Goal: Find specific page/section: Find specific page/section

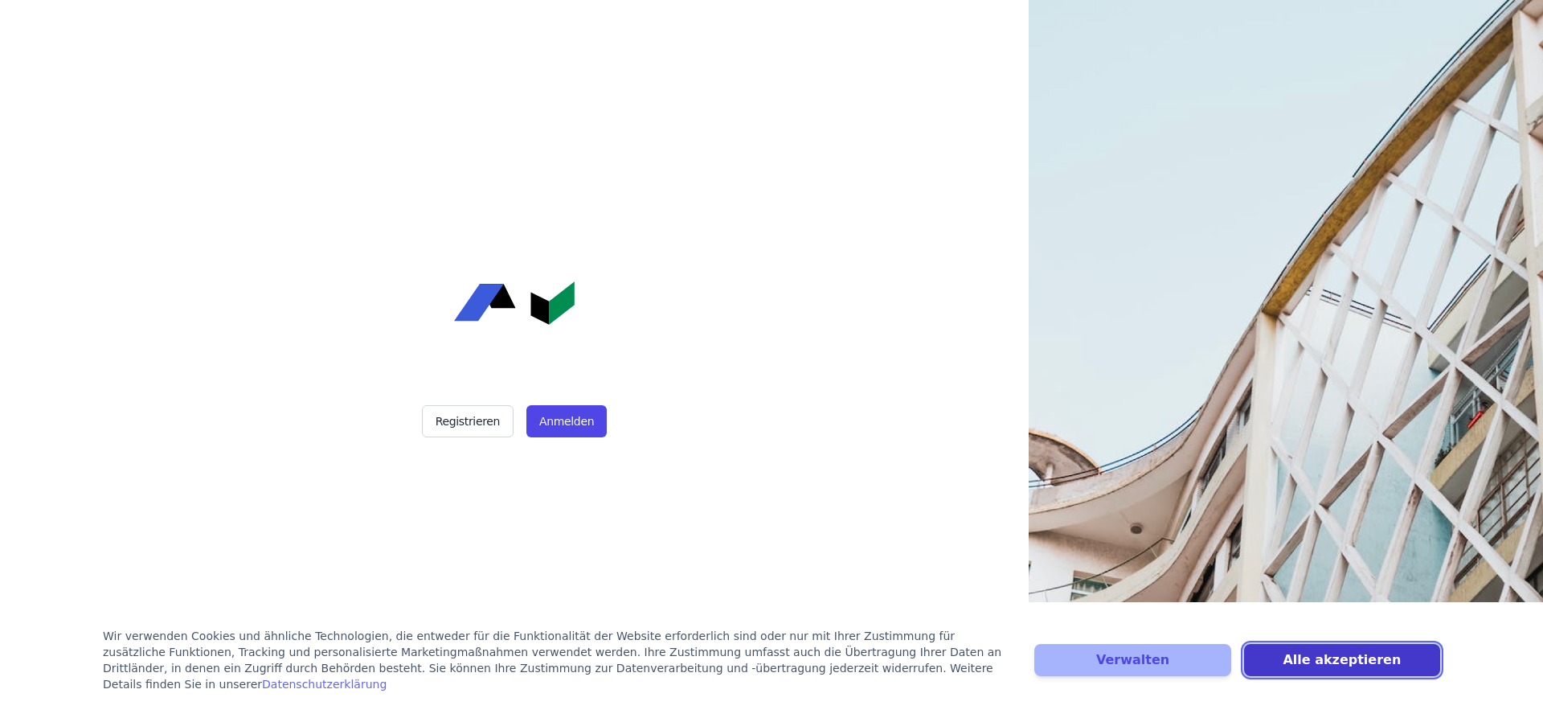
click at [1310, 644] on button "Alle akzeptieren" at bounding box center [1342, 660] width 196 height 32
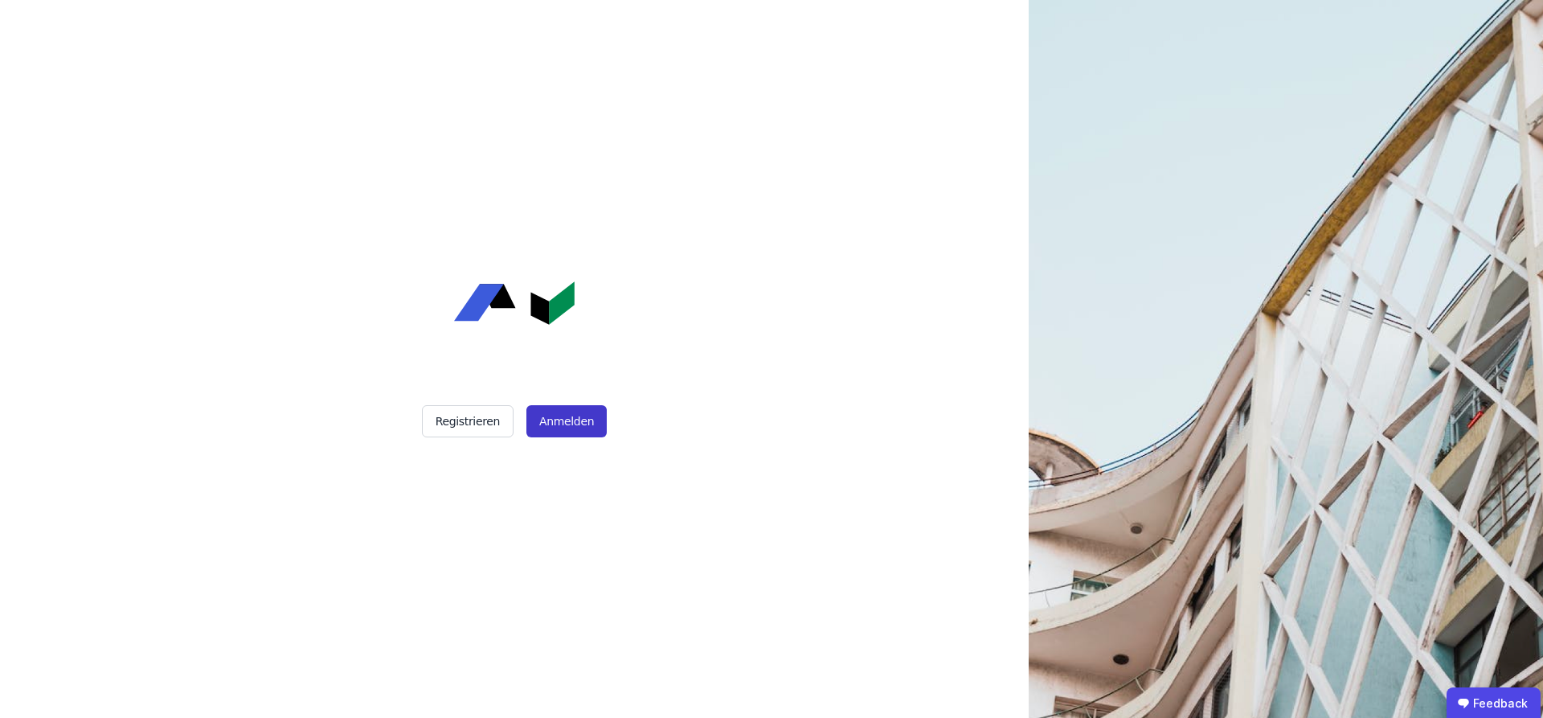
click at [574, 423] on button "Anmelden" at bounding box center [566, 421] width 80 height 32
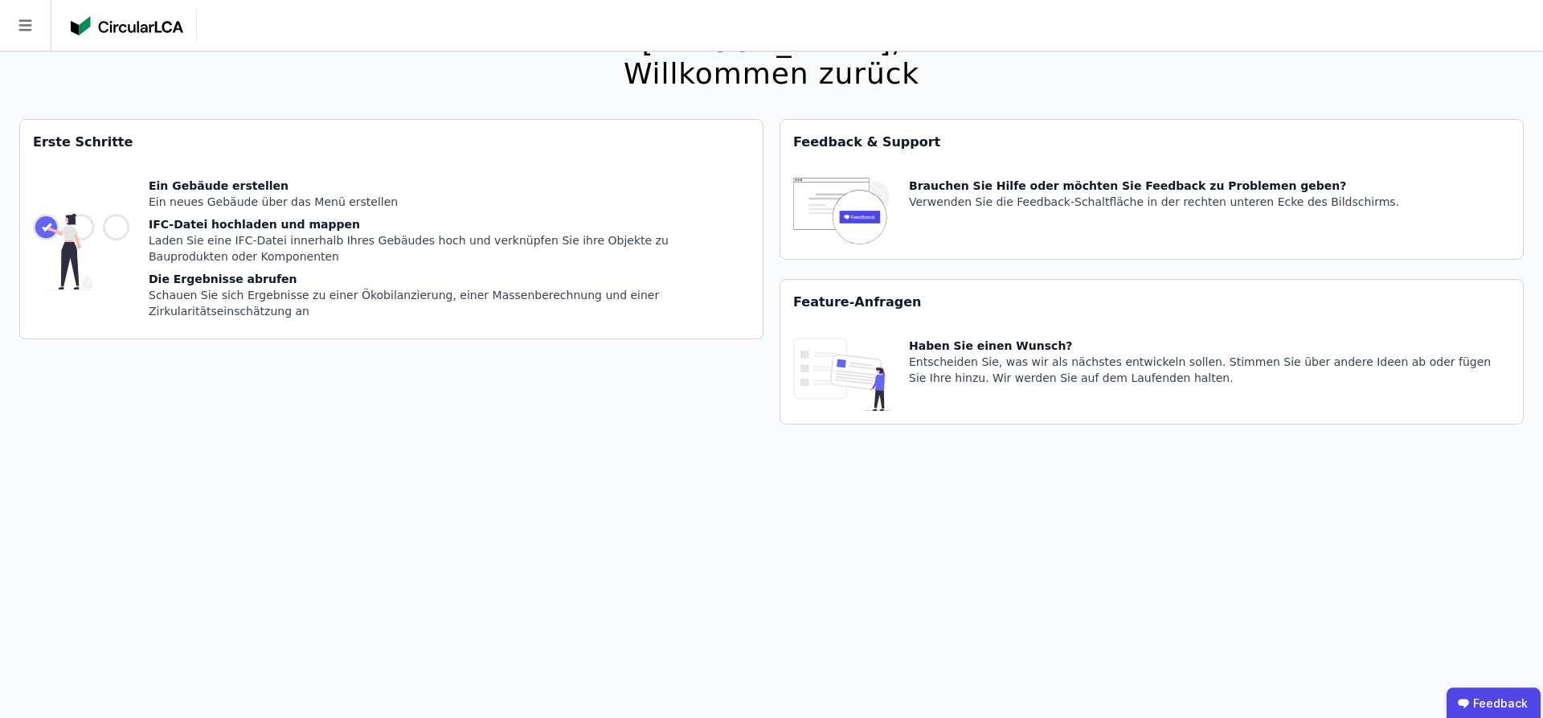
scroll to position [77, 0]
click at [22, 32] on icon at bounding box center [25, 25] width 51 height 51
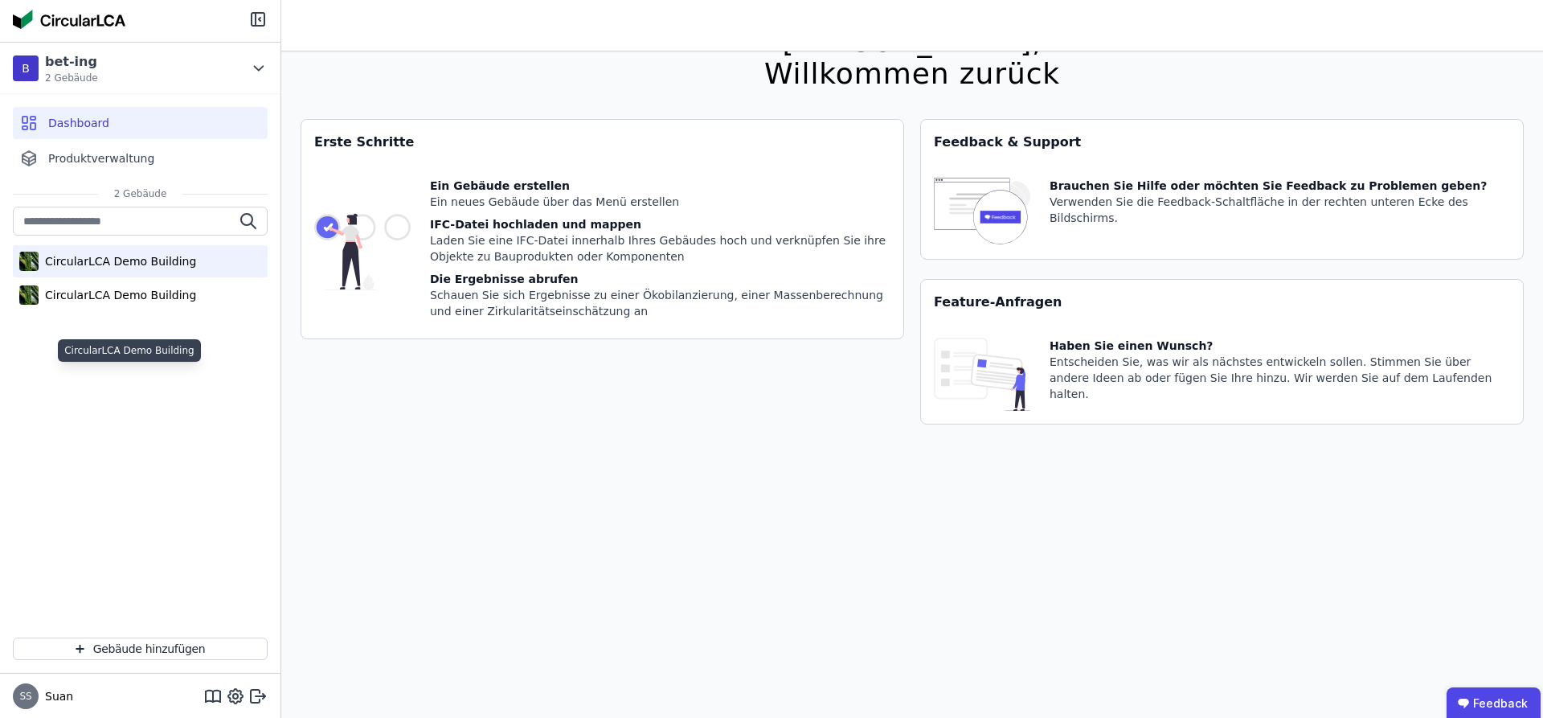
click at [174, 269] on div "CircularLCA Demo Building" at bounding box center [117, 261] width 157 height 16
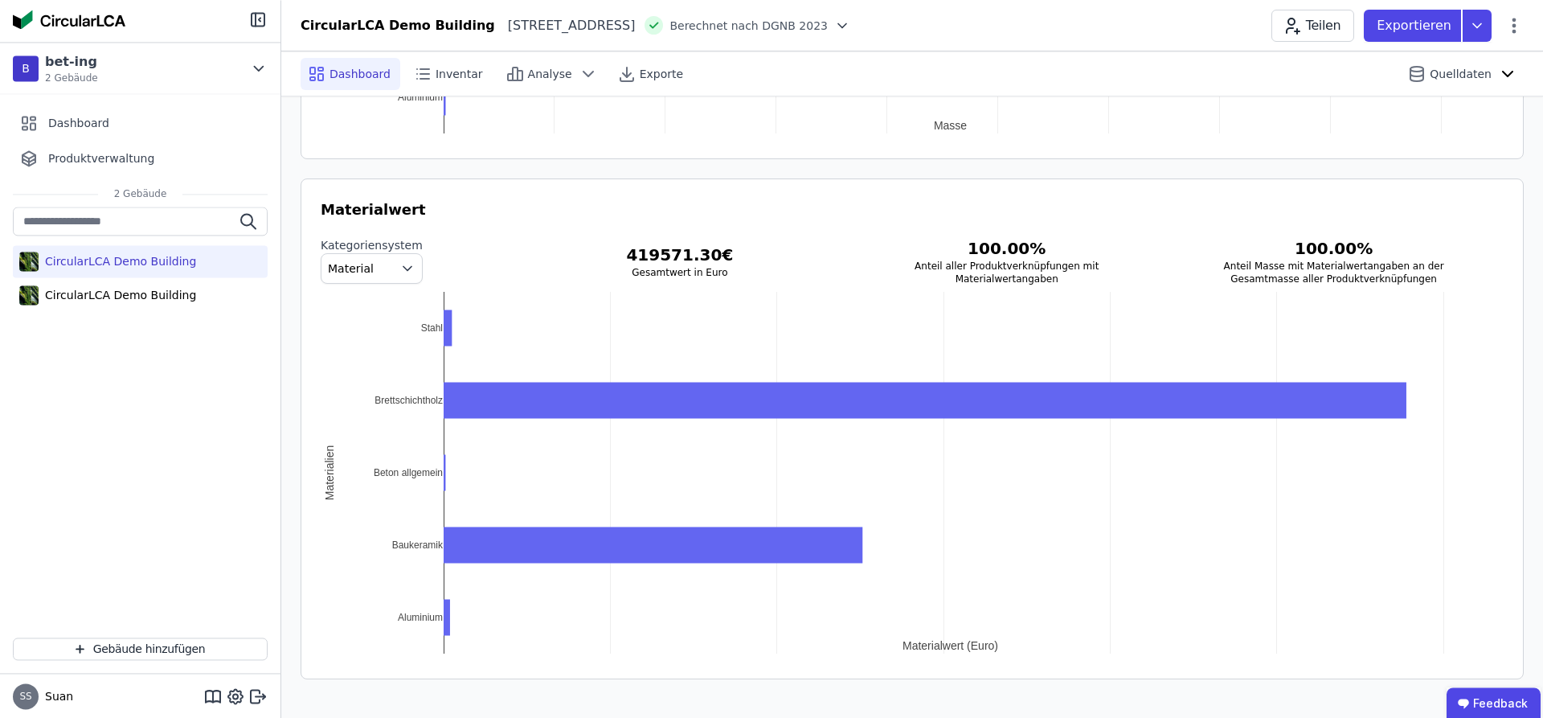
scroll to position [2792, 0]
click at [828, 30] on span "Berechnet nach DGNB 2023" at bounding box center [748, 26] width 158 height 16
click at [850, 34] on icon at bounding box center [842, 26] width 16 height 16
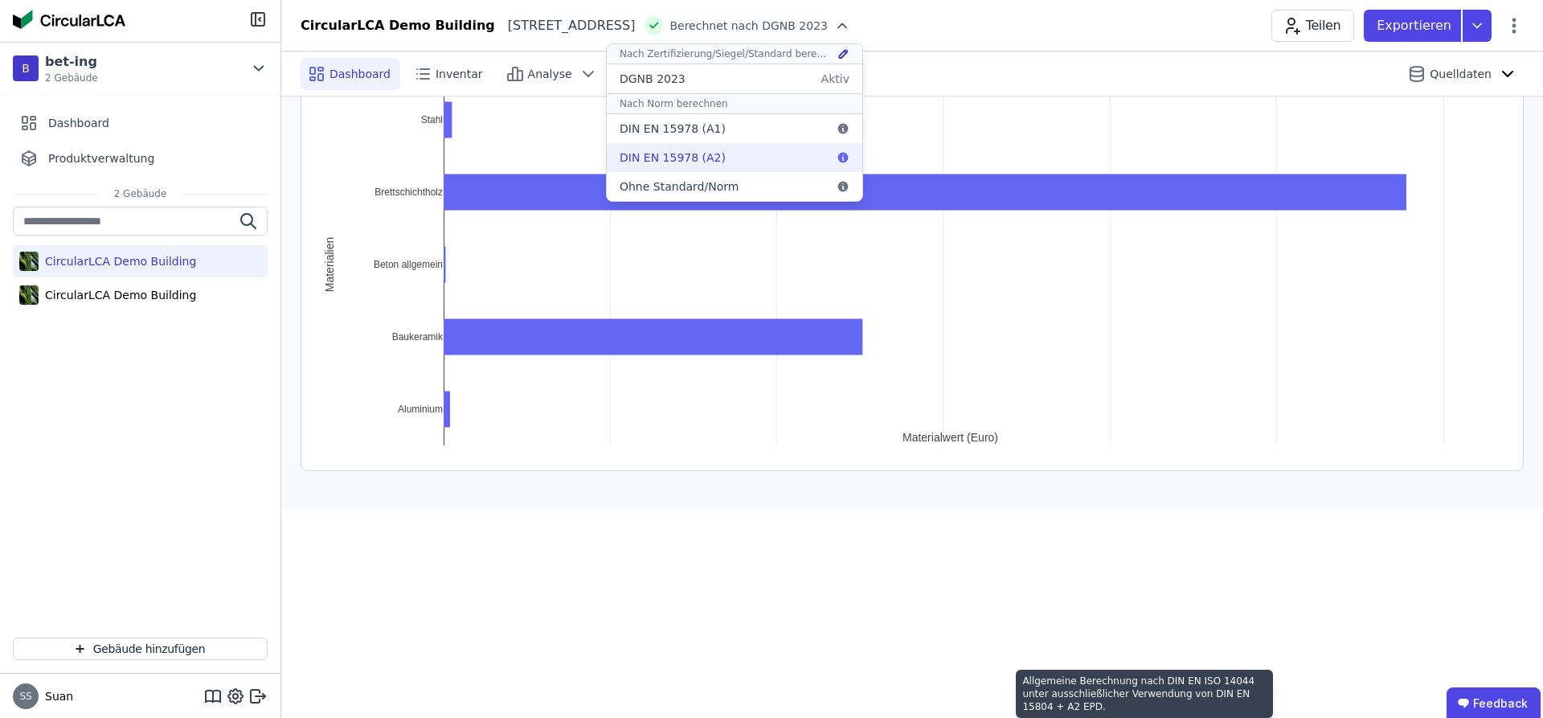
click at [849, 164] on icon at bounding box center [842, 157] width 13 height 13
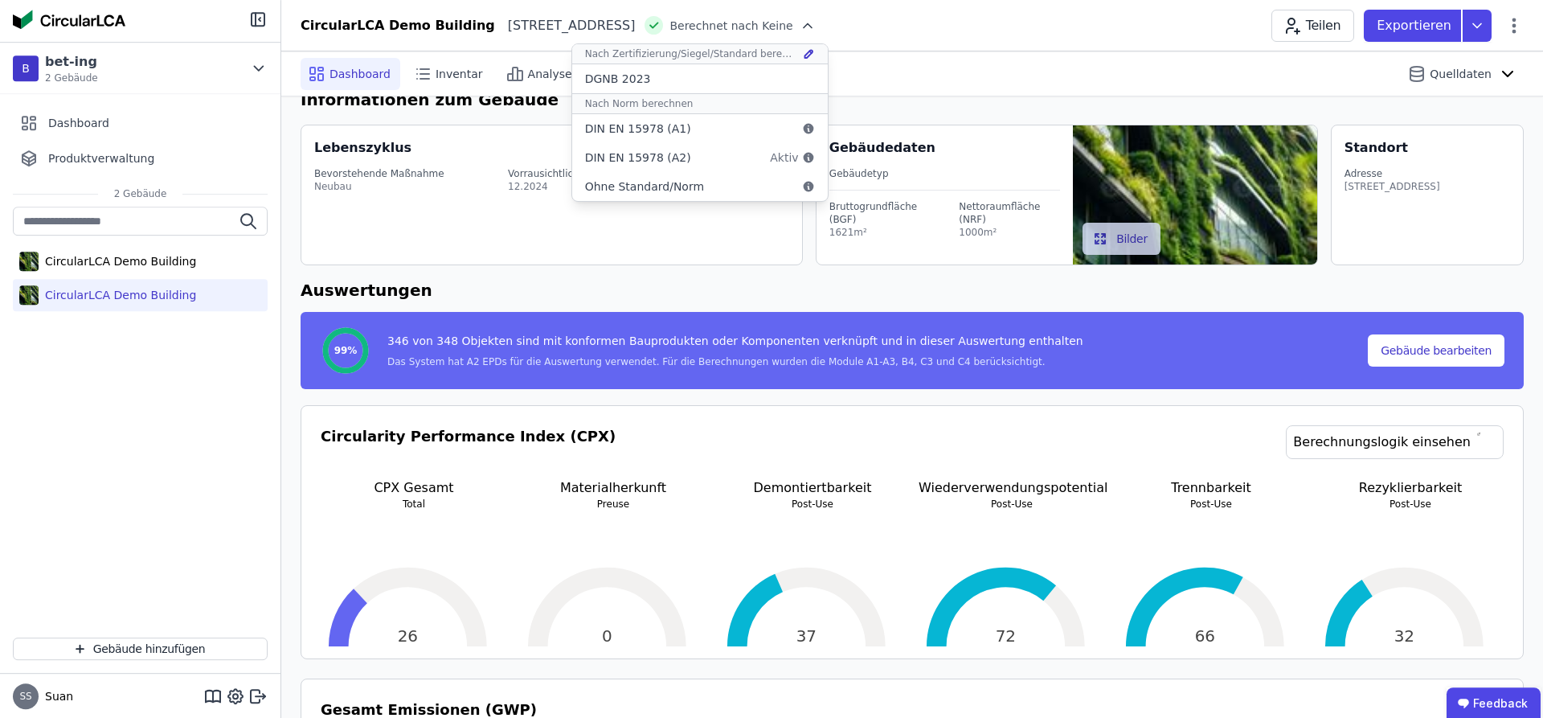
scroll to position [0, 0]
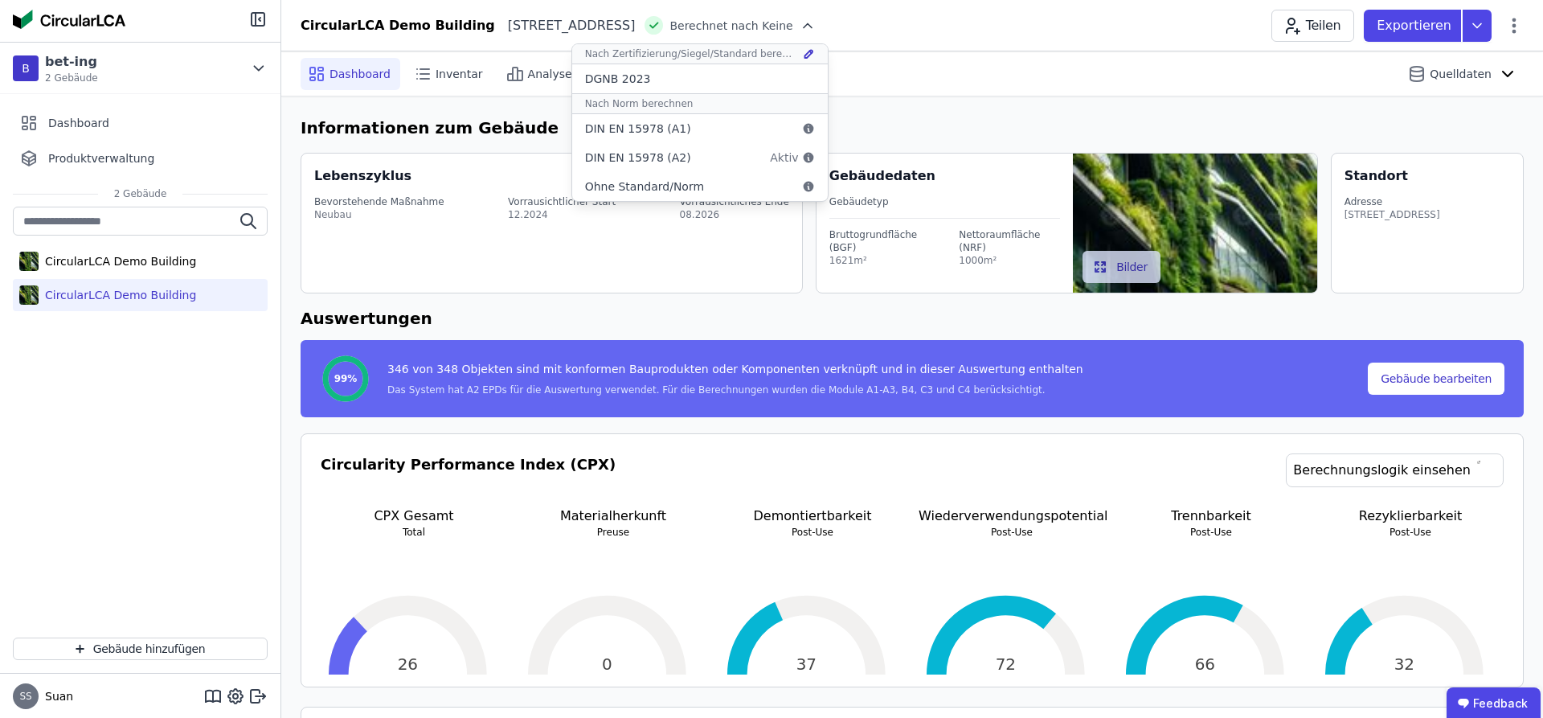
scroll to position [77, 0]
